Goal: Find specific page/section: Find specific page/section

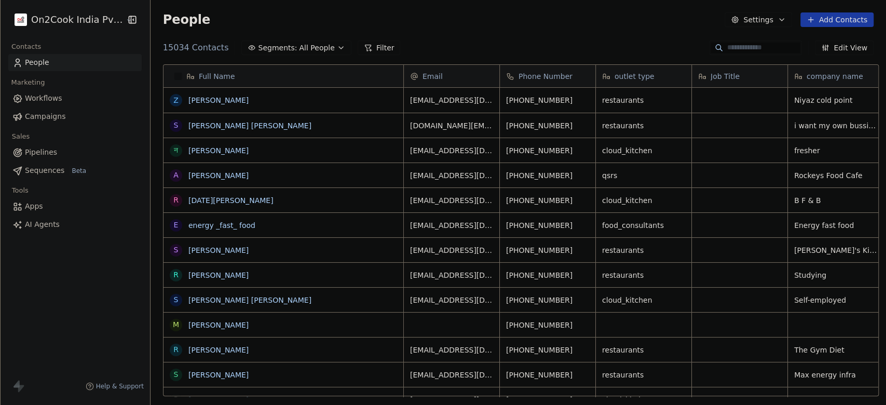
scroll to position [345, 730]
drag, startPoint x: 193, startPoint y: 45, endPoint x: 497, endPoint y: 47, distance: 303.6
click at [497, 47] on div "15034 Contacts Segments: All People Filter Edit View" at bounding box center [518, 47] width 735 height 17
click at [768, 15] on button "Settings" at bounding box center [758, 19] width 67 height 15
